Goal: Information Seeking & Learning: Learn about a topic

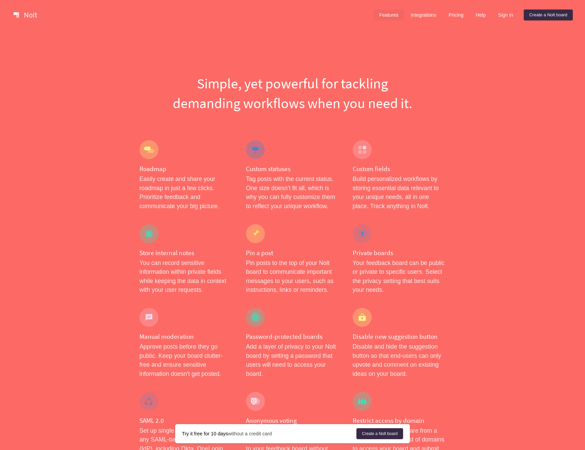
click at [150, 148] on div at bounding box center [148, 149] width 19 height 19
click at [431, 15] on link "Integrations" at bounding box center [423, 15] width 36 height 11
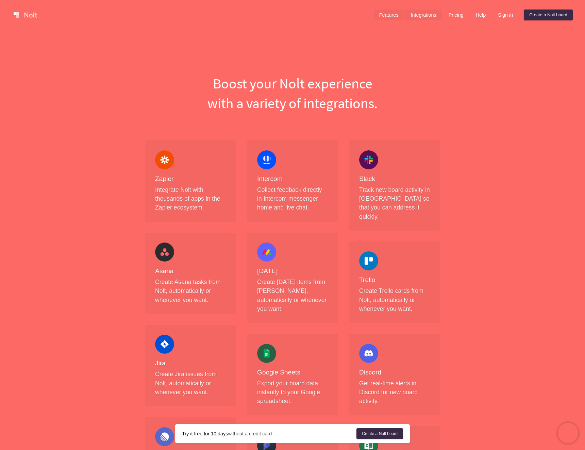
click at [385, 15] on link "Features" at bounding box center [389, 15] width 30 height 11
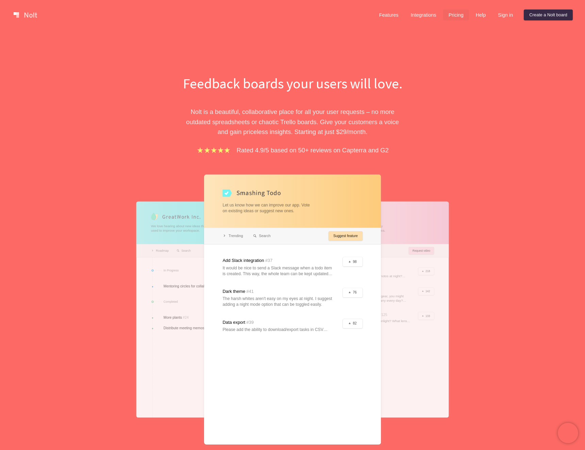
click at [456, 19] on link "Pricing" at bounding box center [456, 15] width 26 height 11
